Goal: Task Accomplishment & Management: Use online tool/utility

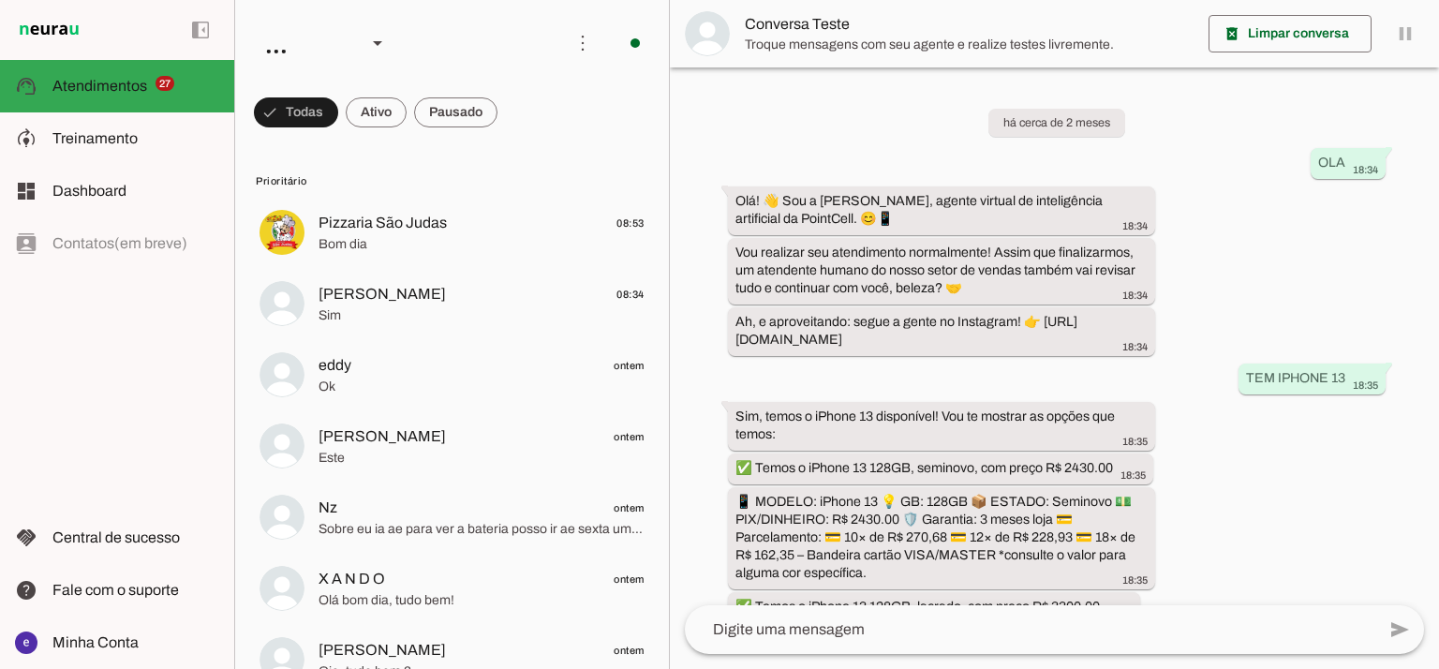
scroll to position [439, 0]
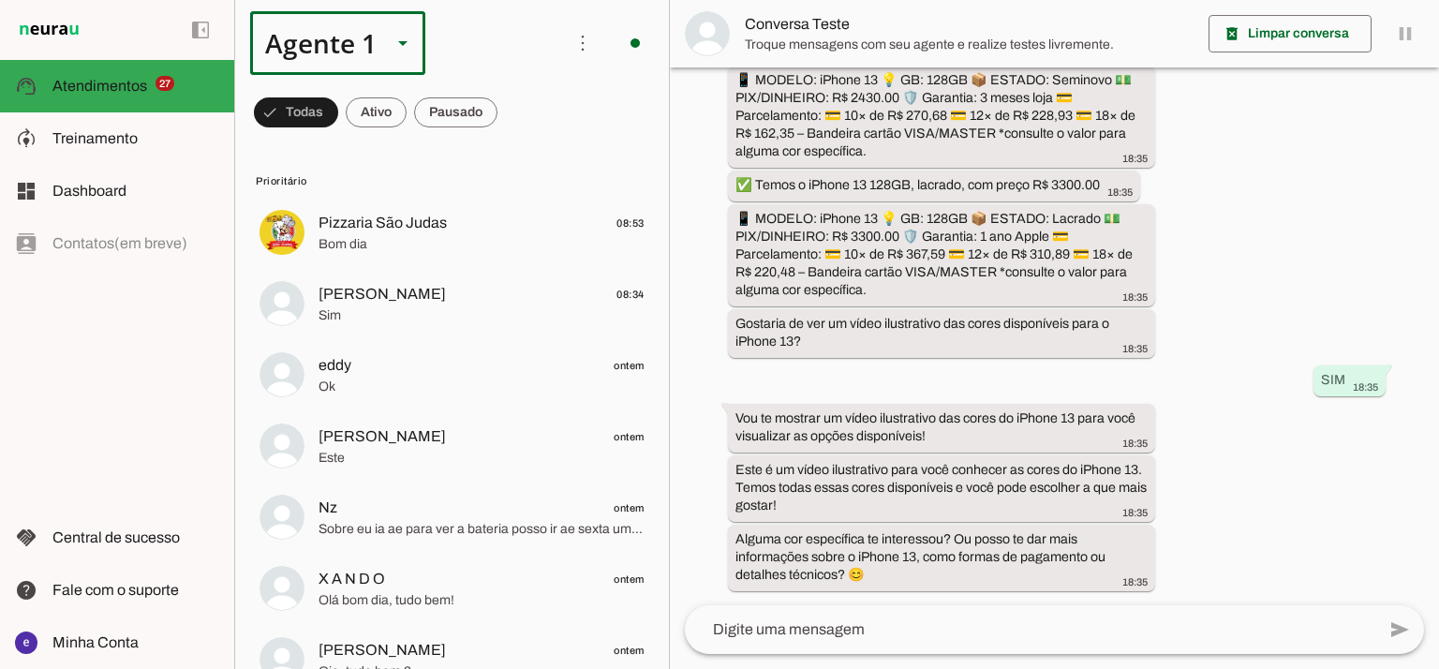
click at [385, 65] on div "Agente 1" at bounding box center [337, 43] width 175 height 64
click at [515, 161] on slot at bounding box center [587, 172] width 144 height 22
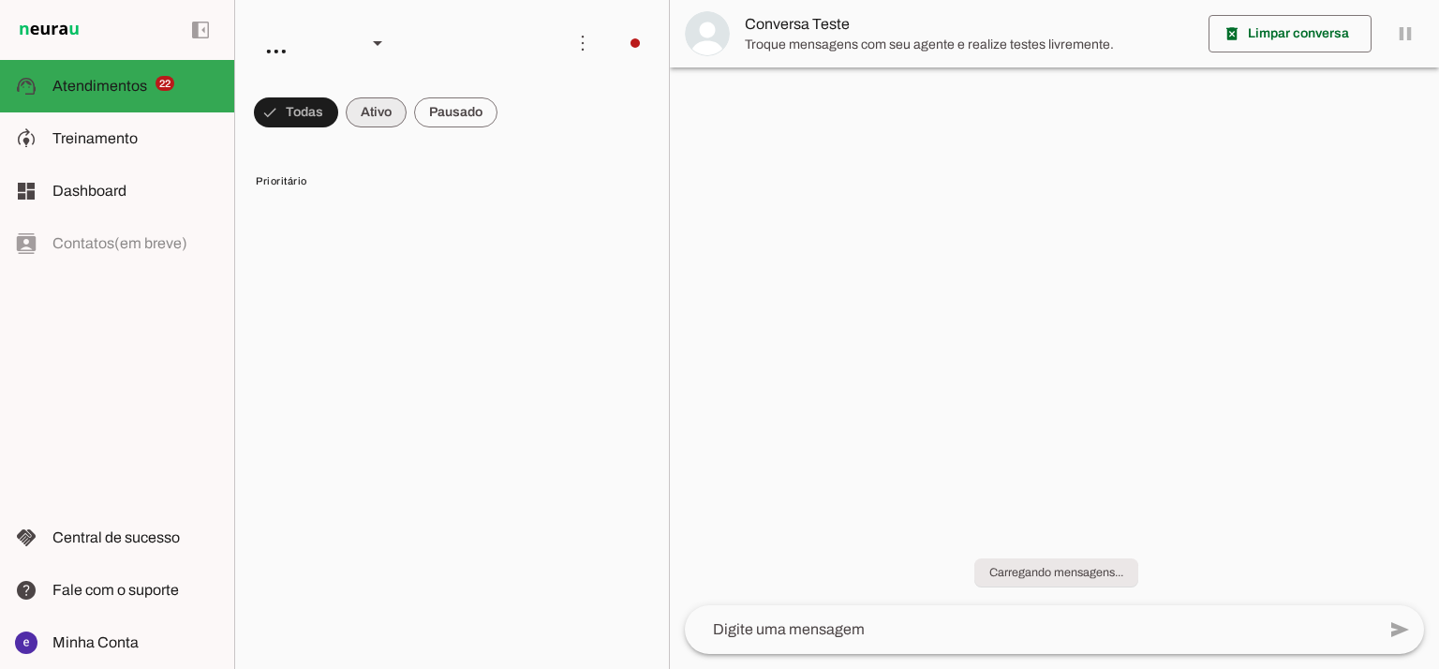
click at [364, 116] on span at bounding box center [376, 112] width 61 height 45
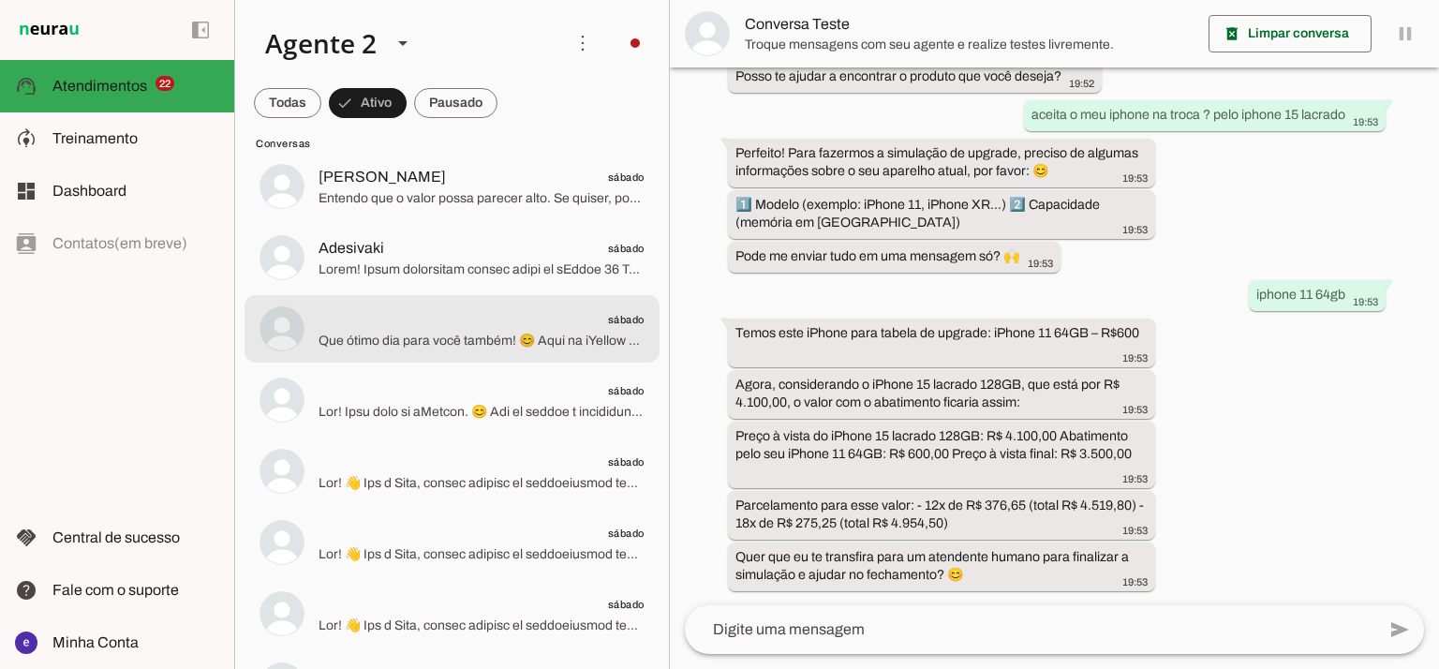
scroll to position [249, 0]
